Goal: Task Accomplishment & Management: Manage account settings

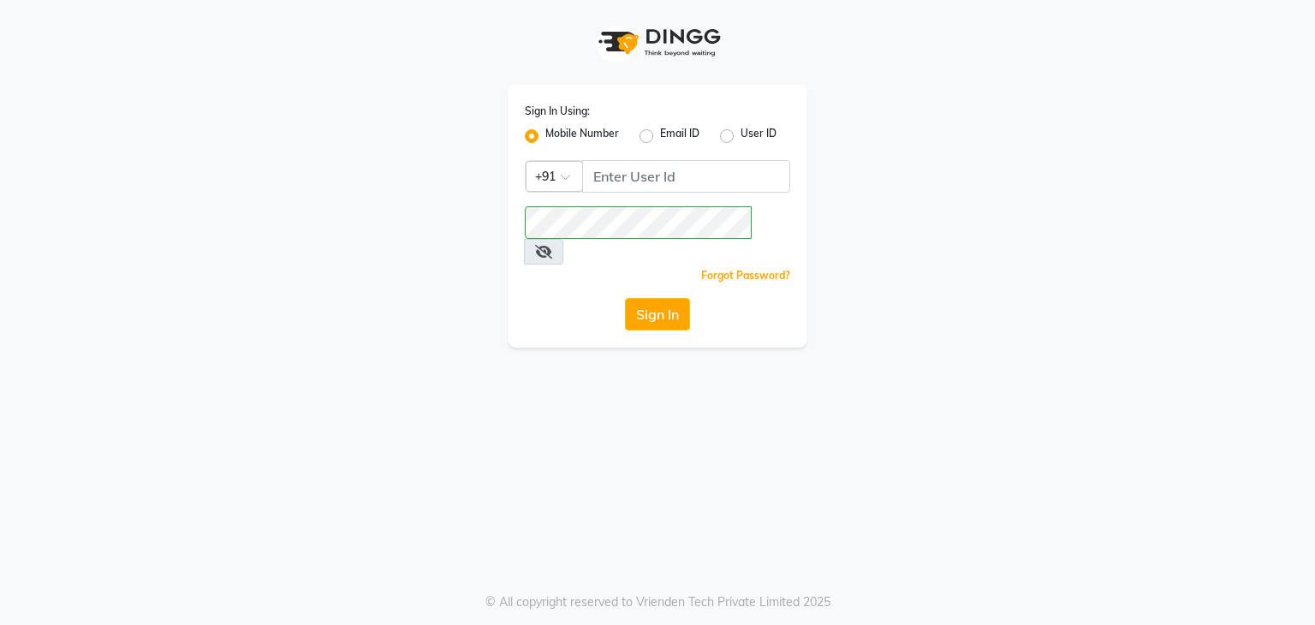
click at [598, 158] on div "Sign In Using: Mobile Number Email ID User ID Country Code × +91 Remember me Fo…" at bounding box center [658, 216] width 300 height 263
click at [587, 193] on input "Username" at bounding box center [686, 176] width 208 height 33
type input "9871898502"
click at [625, 298] on button "Sign In" at bounding box center [657, 314] width 65 height 33
